Goal: Information Seeking & Learning: Learn about a topic

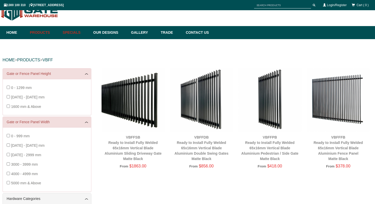
click at [67, 32] on link "Specials" at bounding box center [75, 32] width 31 height 13
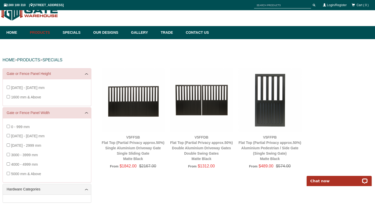
click at [271, 151] on div "V5FFPB Flat Top (Partial Privacy approx.50%) Aluminium Pedestrian / Side Gate (…" at bounding box center [270, 148] width 63 height 27
click at [267, 110] on img at bounding box center [270, 99] width 63 height 63
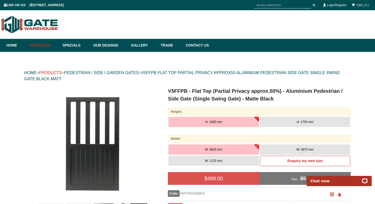
click at [49, 72] on link "PRODUCTS" at bounding box center [50, 72] width 23 height 4
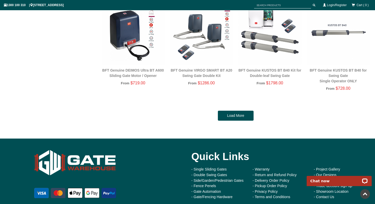
scroll to position [1080, 0]
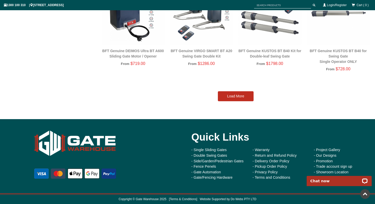
click at [235, 93] on link "Load More" at bounding box center [236, 96] width 36 height 10
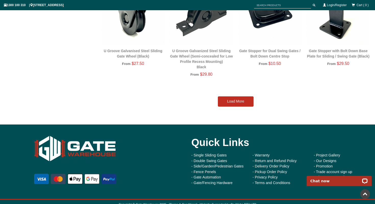
click at [235, 96] on link "Load More" at bounding box center [236, 101] width 36 height 10
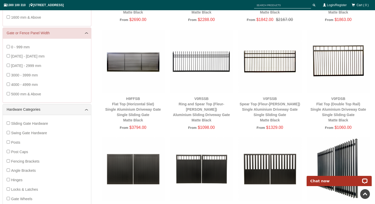
scroll to position [0, 0]
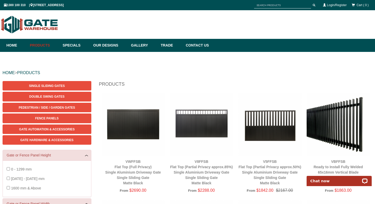
click at [289, 3] on input "text" at bounding box center [282, 5] width 57 height 6
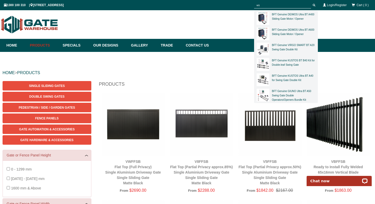
type input "kit"
click at [311, 2] on button "submit" at bounding box center [315, 5] width 8 height 6
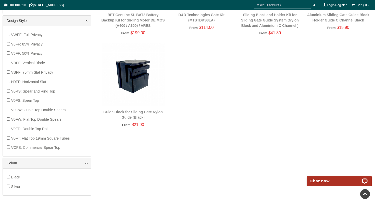
scroll to position [423, 0]
